Goal: Task Accomplishment & Management: Use online tool/utility

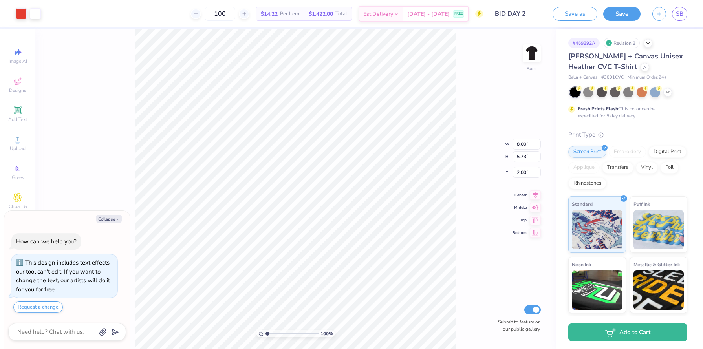
type textarea "x"
type input "2.01"
type textarea "x"
type input "0.45"
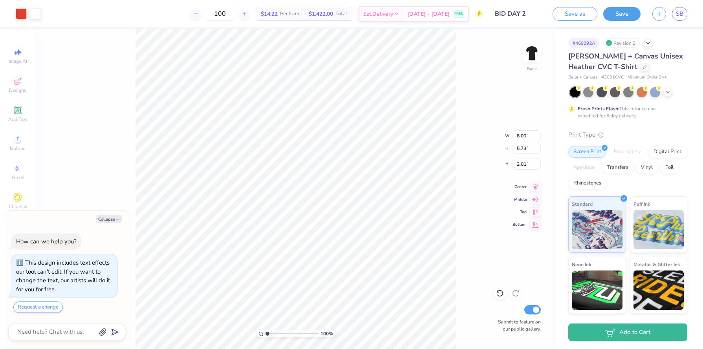
type input "7.25"
click at [298, 169] on li "Copy" at bounding box center [315, 168] width 62 height 15
type textarea "x"
type input "0.17"
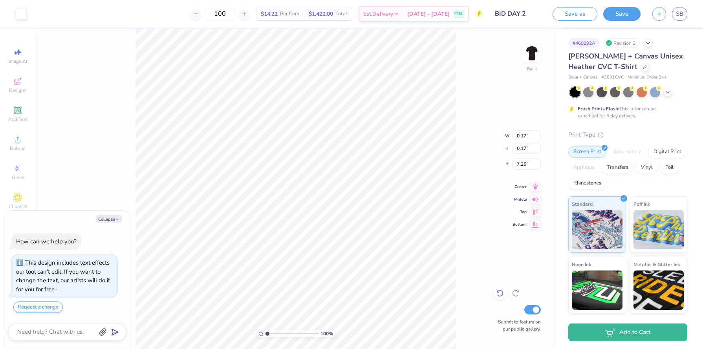
click at [498, 294] on icon at bounding box center [500, 293] width 8 height 8
type textarea "x"
type input "1.37"
click at [501, 294] on icon at bounding box center [500, 293] width 8 height 8
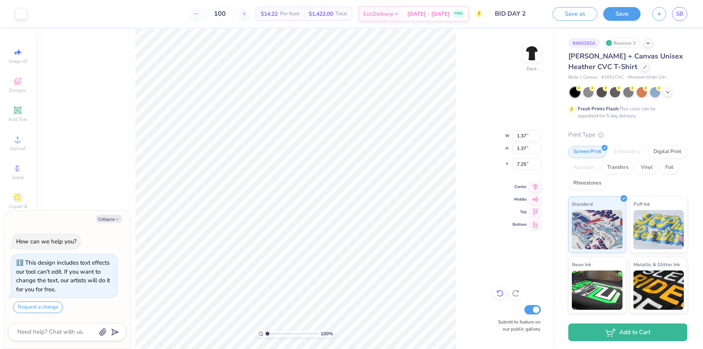
type textarea "x"
type input "0.45"
type textarea "x"
type input "5.41"
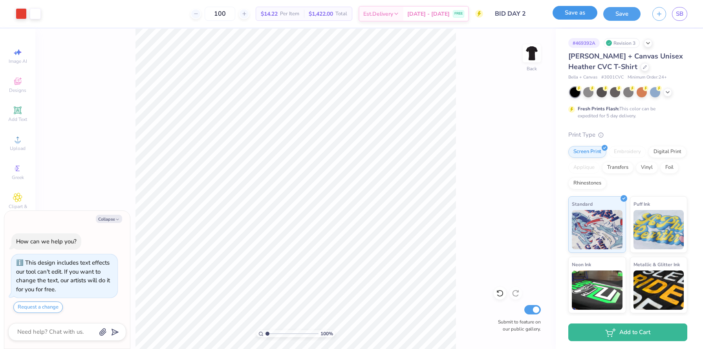
click at [588, 13] on button "Save as" at bounding box center [574, 13] width 45 height 14
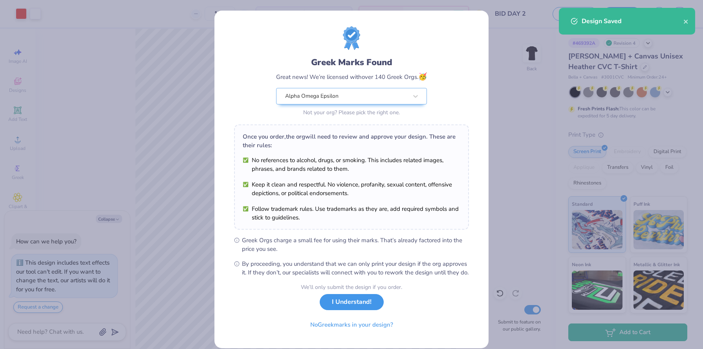
click at [367, 310] on button "I Understand!" at bounding box center [351, 302] width 64 height 16
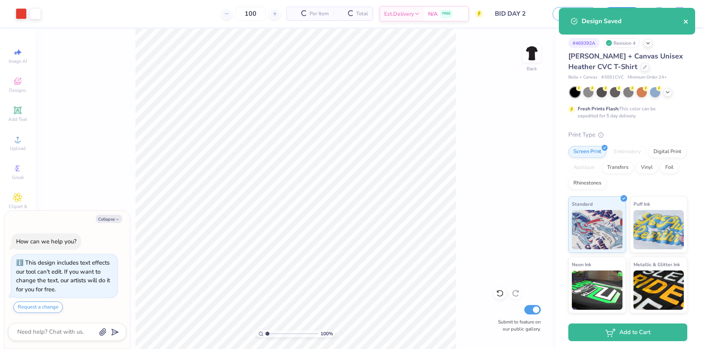
click at [684, 21] on icon "close" at bounding box center [685, 21] width 5 height 6
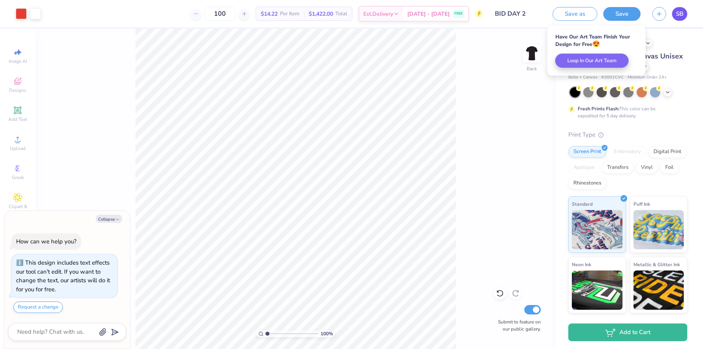
click at [676, 20] on link "SB" at bounding box center [679, 14] width 15 height 14
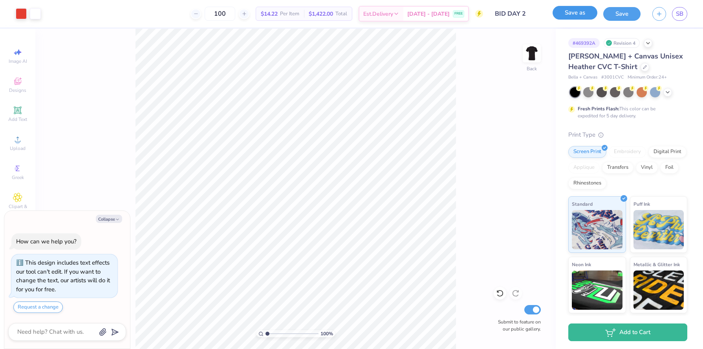
click at [577, 16] on button "Save as" at bounding box center [574, 13] width 45 height 14
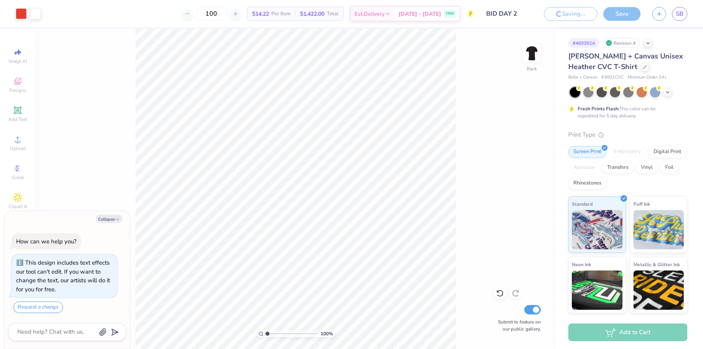
type textarea "x"
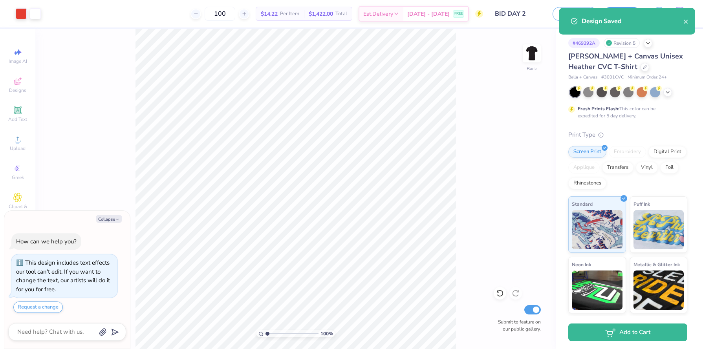
click at [678, 21] on div "Design Saved" at bounding box center [632, 20] width 102 height 9
click at [689, 19] on div "Design Saved" at bounding box center [626, 21] width 136 height 27
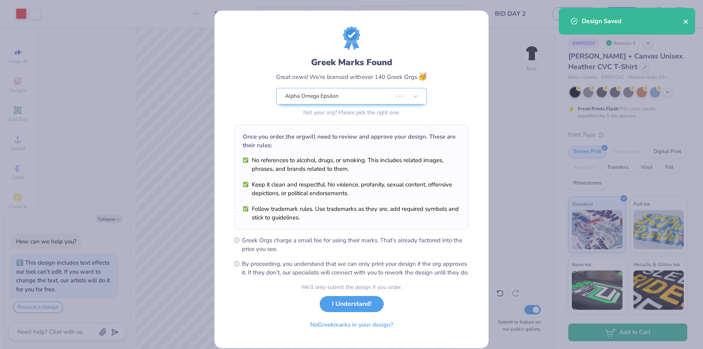
click at [688, 24] on icon "close" at bounding box center [685, 21] width 5 height 6
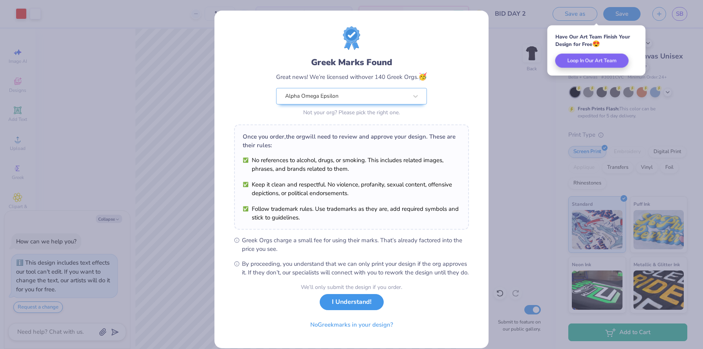
click at [343, 310] on button "I Understand!" at bounding box center [351, 302] width 64 height 16
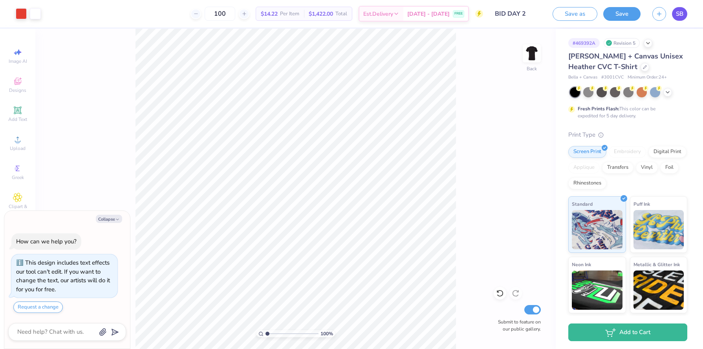
click at [678, 13] on span "SB" at bounding box center [678, 13] width 7 height 9
click at [228, 12] on input "100" at bounding box center [219, 14] width 31 height 14
type input "0"
click at [228, 13] on input "0" at bounding box center [219, 14] width 31 height 14
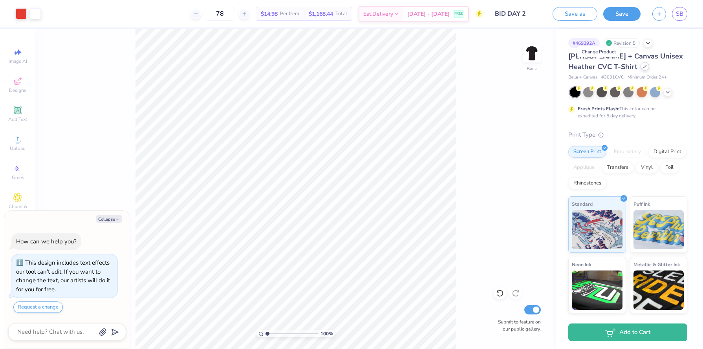
type input "78"
click at [642, 67] on icon at bounding box center [644, 66] width 4 height 4
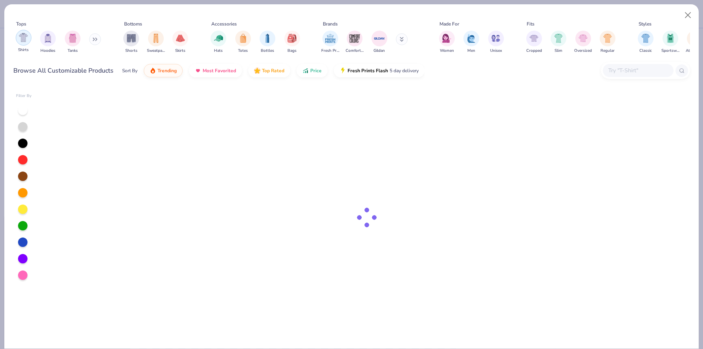
click at [18, 42] on div "filter for Shirts" at bounding box center [24, 38] width 16 height 16
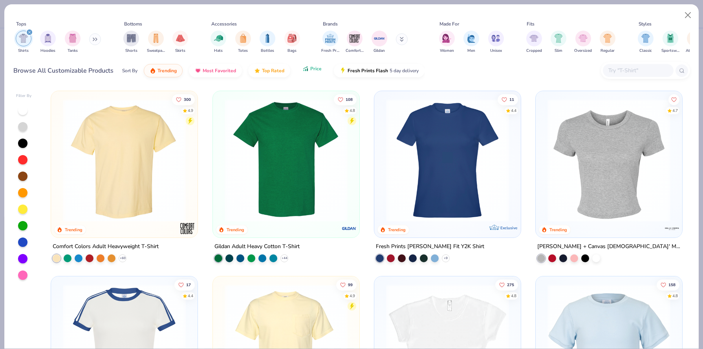
click at [313, 66] on button "Price" at bounding box center [311, 68] width 31 height 13
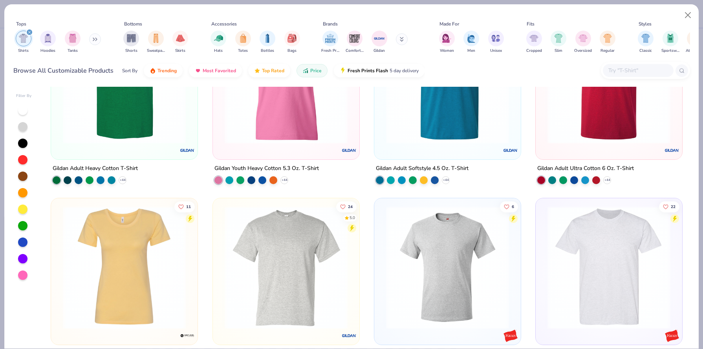
scroll to position [79, 0]
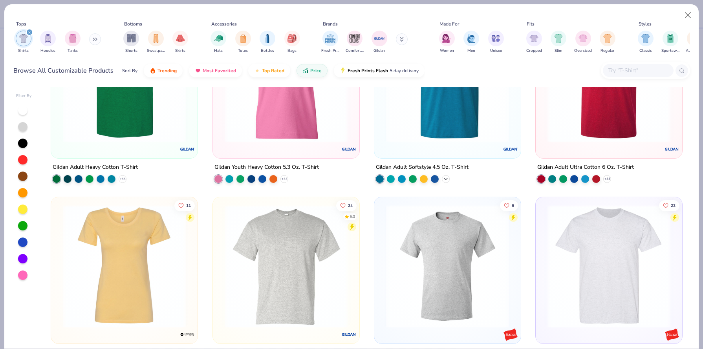
click at [444, 177] on icon at bounding box center [445, 179] width 6 height 6
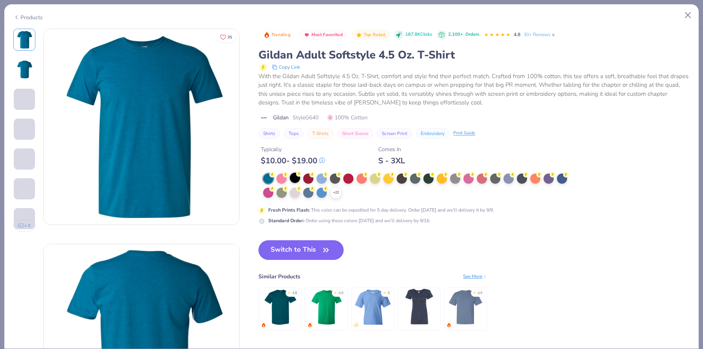
click at [293, 179] on div at bounding box center [295, 178] width 10 height 10
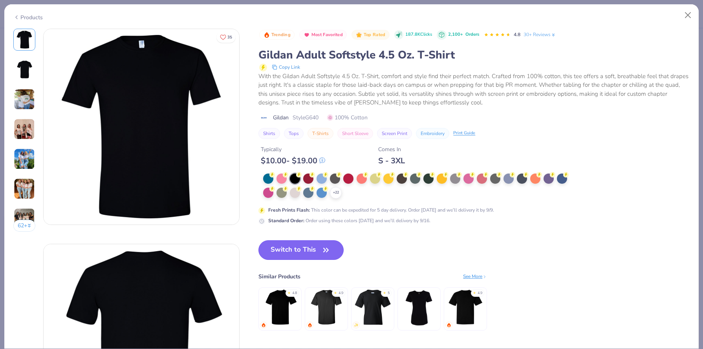
click at [303, 250] on button "Switch to This" at bounding box center [300, 250] width 85 height 20
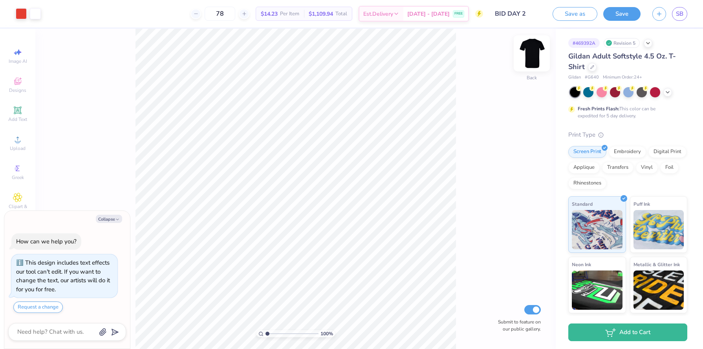
click at [528, 56] on img at bounding box center [531, 53] width 31 height 31
click at [528, 56] on img at bounding box center [532, 54] width 16 height 16
type textarea "x"
type input "2.63"
type textarea "x"
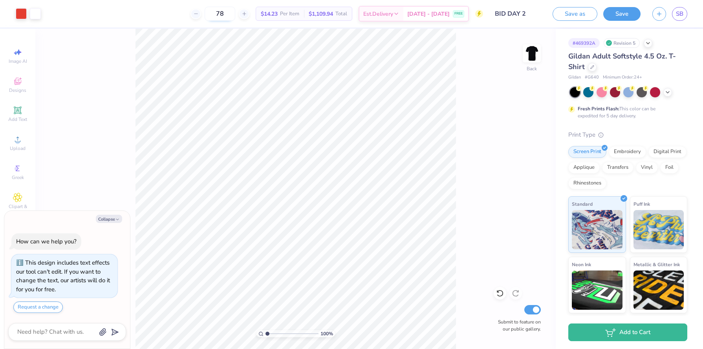
click at [232, 11] on input "78" at bounding box center [219, 14] width 31 height 14
type input "7"
type input "80"
type textarea "x"
type input "80"
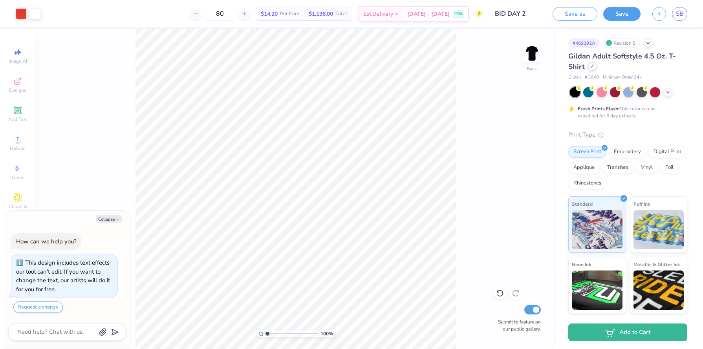
click at [592, 66] on icon at bounding box center [592, 66] width 4 height 4
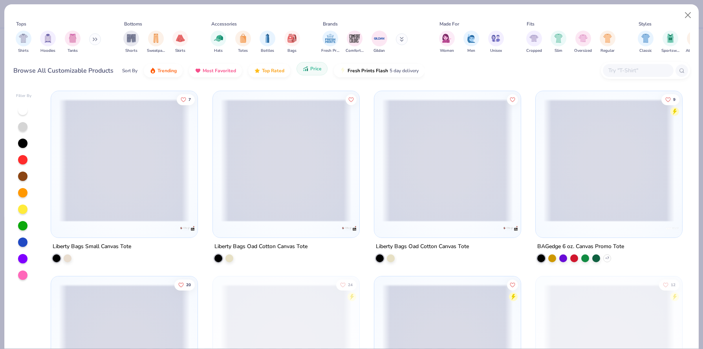
click at [308, 71] on button "Price" at bounding box center [311, 68] width 31 height 13
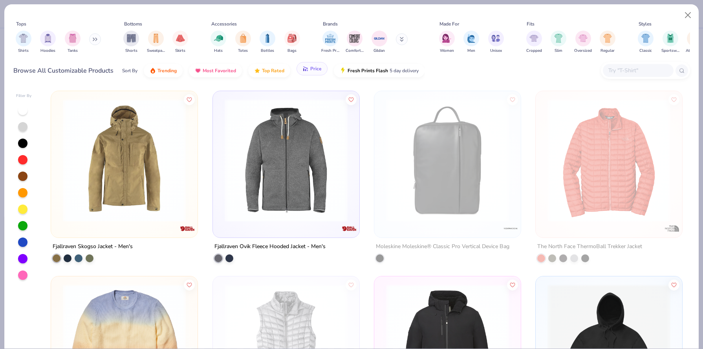
click at [308, 71] on button "Price" at bounding box center [311, 68] width 31 height 13
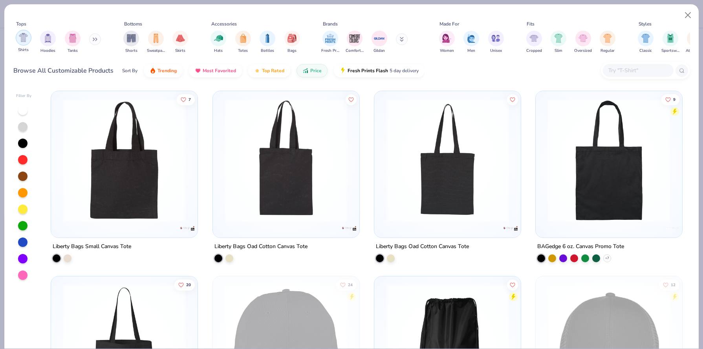
click at [19, 42] on div "filter for Shirts" at bounding box center [24, 38] width 16 height 16
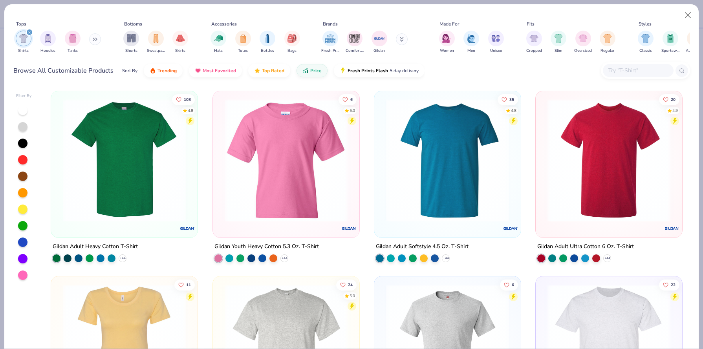
click at [148, 129] on img at bounding box center [124, 160] width 131 height 123
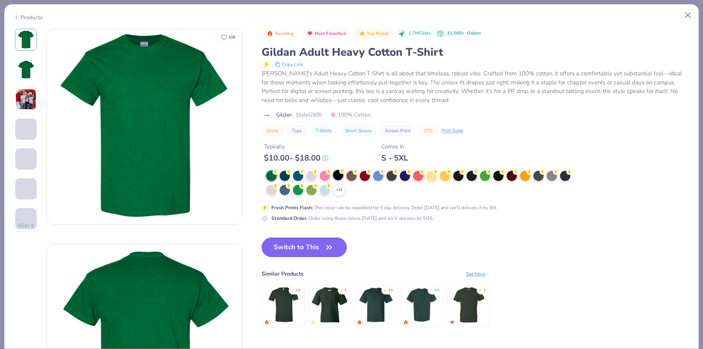
click at [334, 179] on div at bounding box center [338, 175] width 10 height 10
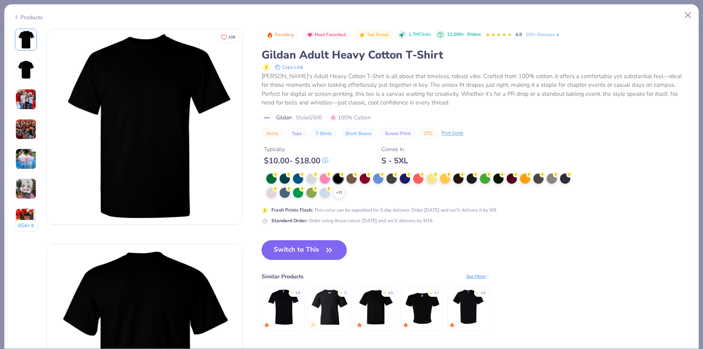
click at [293, 252] on button "Switch to This" at bounding box center [303, 250] width 85 height 20
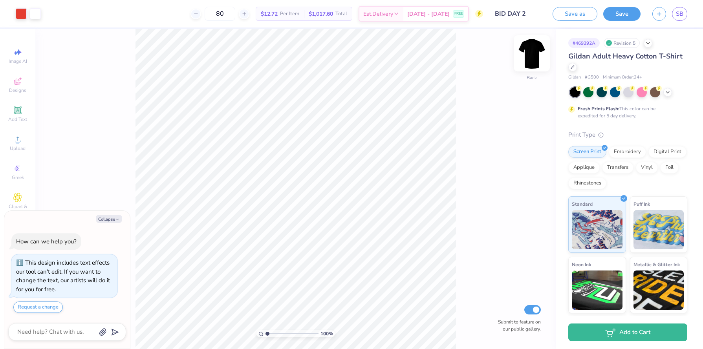
click at [529, 55] on img at bounding box center [531, 53] width 31 height 31
click at [529, 55] on img at bounding box center [532, 54] width 16 height 16
type textarea "x"
type input "2.45"
click at [533, 48] on img at bounding box center [531, 53] width 31 height 31
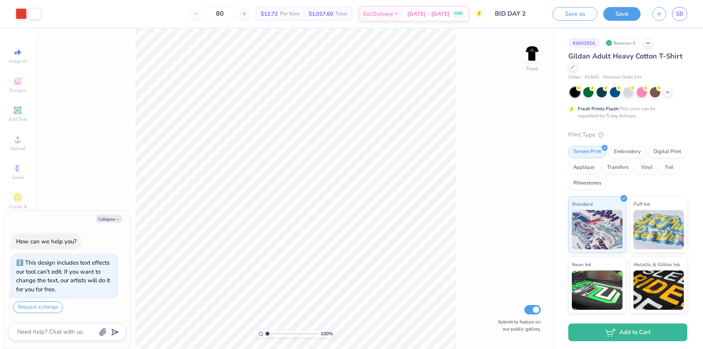
click at [533, 49] on img at bounding box center [532, 54] width 16 height 16
type textarea "x"
type input "2.59"
type textarea "x"
click at [235, 11] on input "80" at bounding box center [219, 14] width 31 height 14
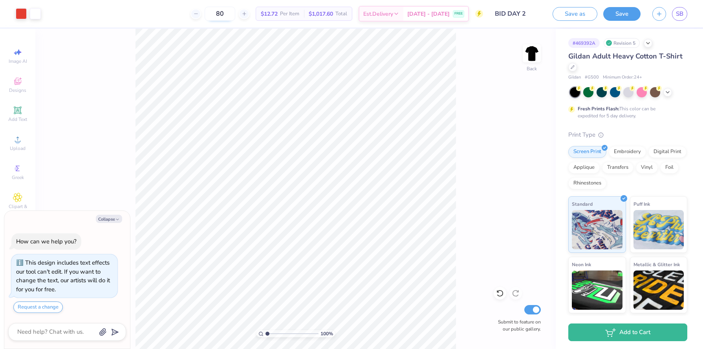
type input "8"
type input "78"
click at [649, 44] on icon at bounding box center [647, 42] width 6 height 6
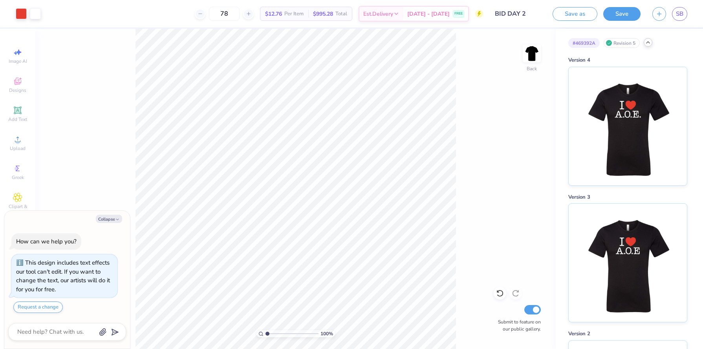
click at [649, 44] on icon at bounding box center [647, 42] width 6 height 6
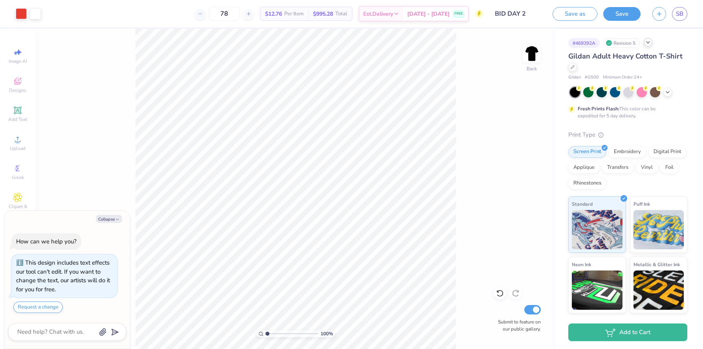
click at [571, 22] on div "Save as Save SB" at bounding box center [627, 13] width 150 height 27
click at [575, 13] on button "Save as" at bounding box center [574, 14] width 45 height 14
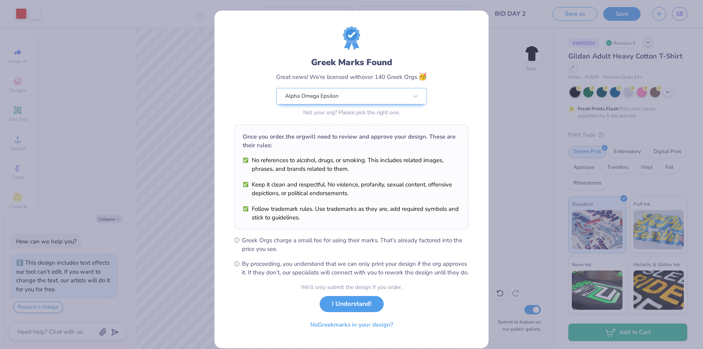
click at [535, 84] on div "Greek Marks Found Great news! We’re licensed with over 140 Greek Orgs. 🥳 Alpha …" at bounding box center [351, 174] width 703 height 349
click at [327, 310] on button "I Understand!" at bounding box center [351, 302] width 64 height 16
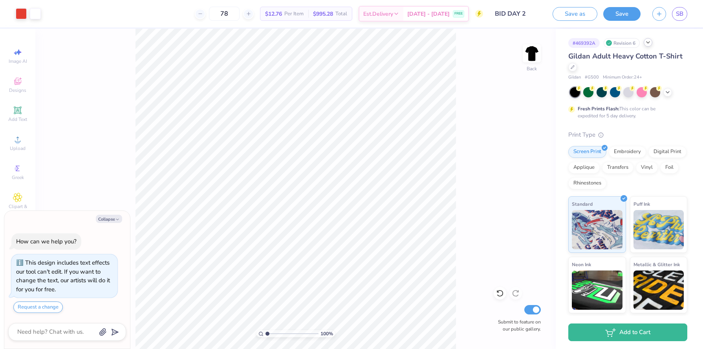
click at [582, 69] on div "Gildan Adult Heavy Cotton T-Shirt" at bounding box center [627, 61] width 119 height 21
click at [573, 68] on icon at bounding box center [572, 66] width 4 height 4
type textarea "x"
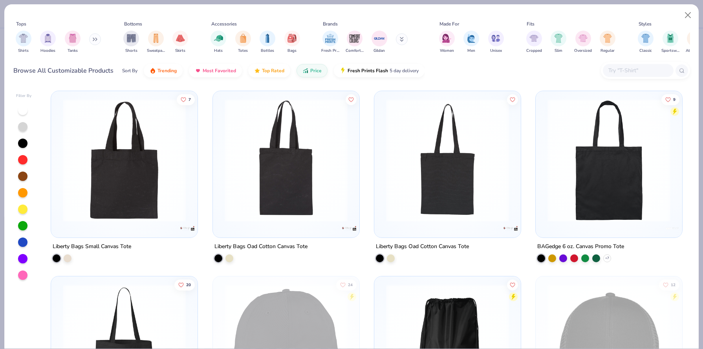
click at [615, 71] on input "text" at bounding box center [637, 70] width 60 height 9
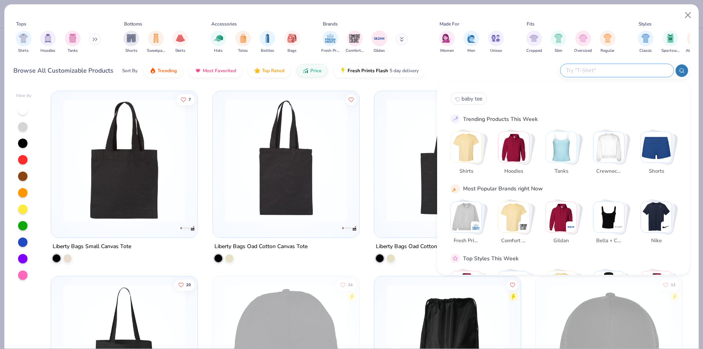
paste input "Gildan Adult 5.5 Oz. 50/50 T-Shirt"
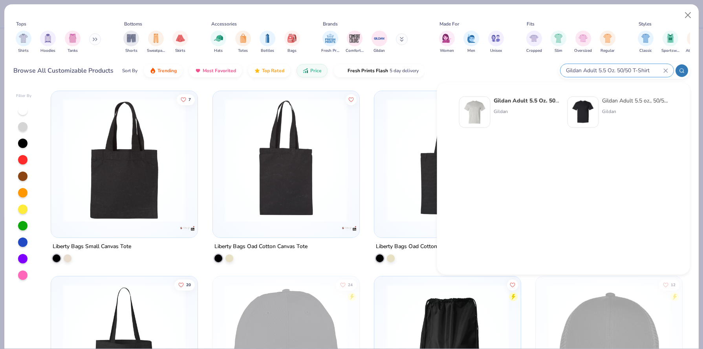
type input "Gildan Adult 5.5 Oz. 50/50 T-Shirt"
click at [548, 117] on div "Gildan Adult 5.5 Oz. 50/50 T-Shirt Gildan" at bounding box center [526, 112] width 66 height 31
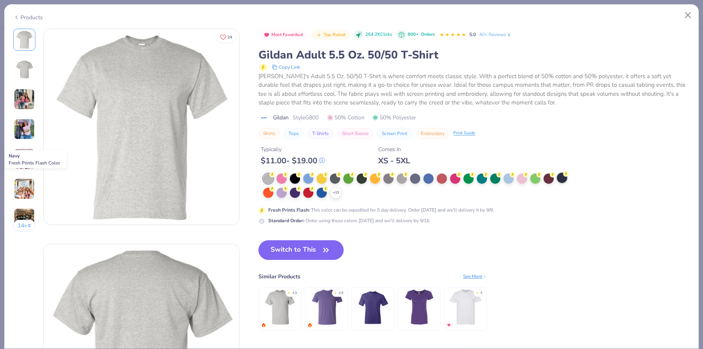
click at [562, 180] on div at bounding box center [562, 178] width 10 height 10
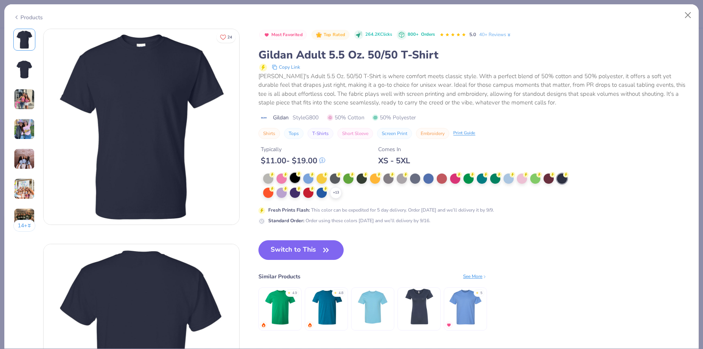
click at [297, 178] on div at bounding box center [295, 178] width 10 height 10
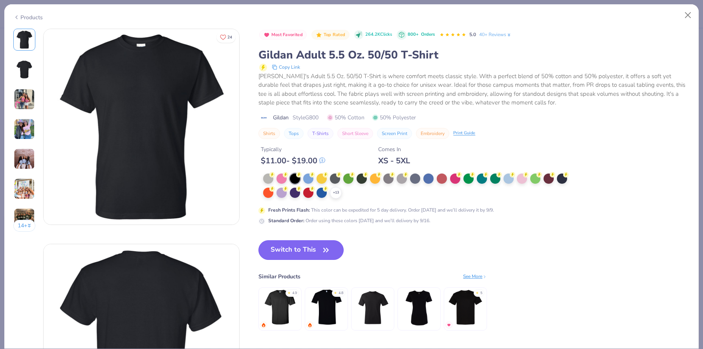
click at [292, 249] on button "Switch to This" at bounding box center [300, 250] width 85 height 20
type textarea "x"
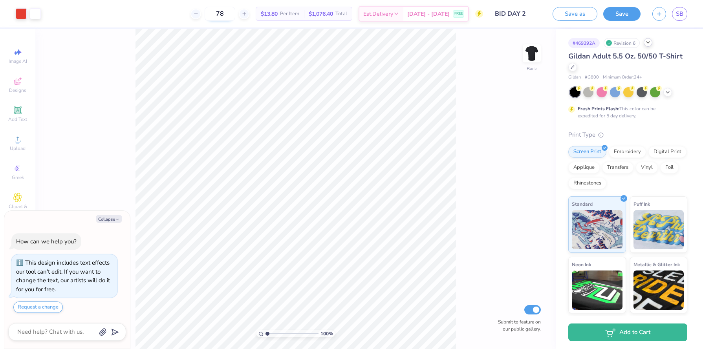
click at [235, 18] on input "78" at bounding box center [219, 14] width 31 height 14
click at [235, 17] on input "78" at bounding box center [219, 14] width 31 height 14
type input "7"
type input "8"
type input "9"
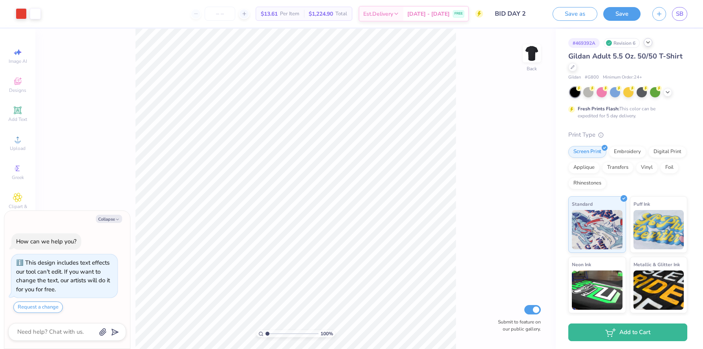
type input "1"
type input "100"
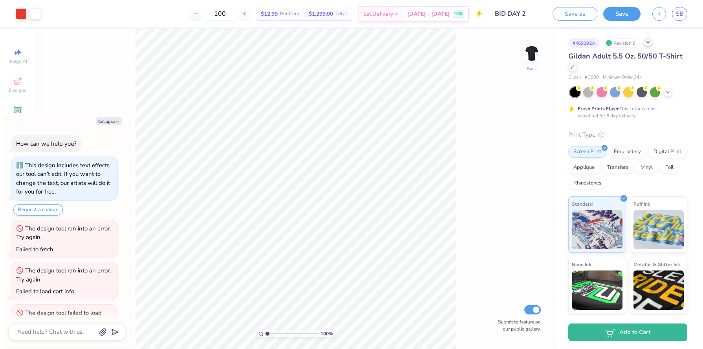
type textarea "x"
